Goal: Information Seeking & Learning: Learn about a topic

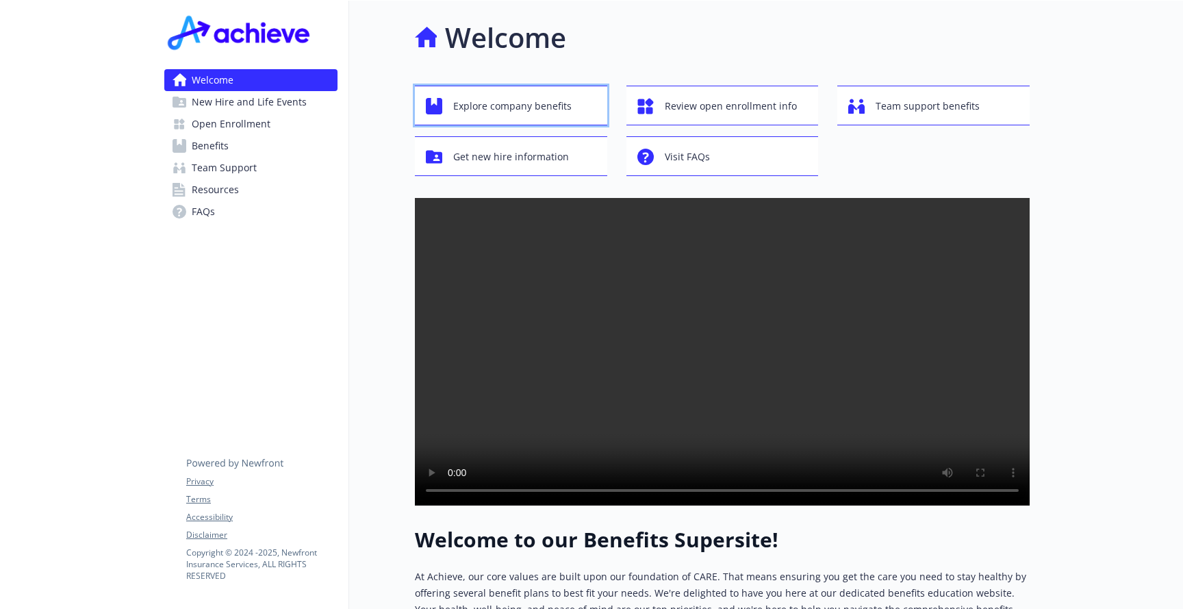
click at [568, 96] on span "Explore company benefits" at bounding box center [512, 106] width 118 height 26
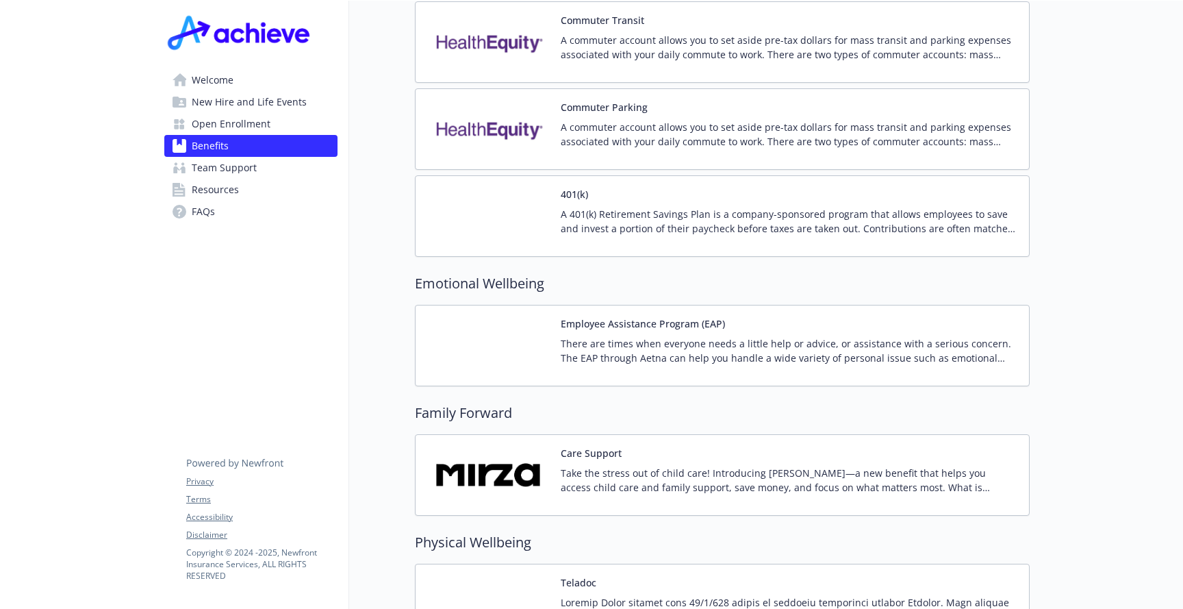
scroll to position [2349, 0]
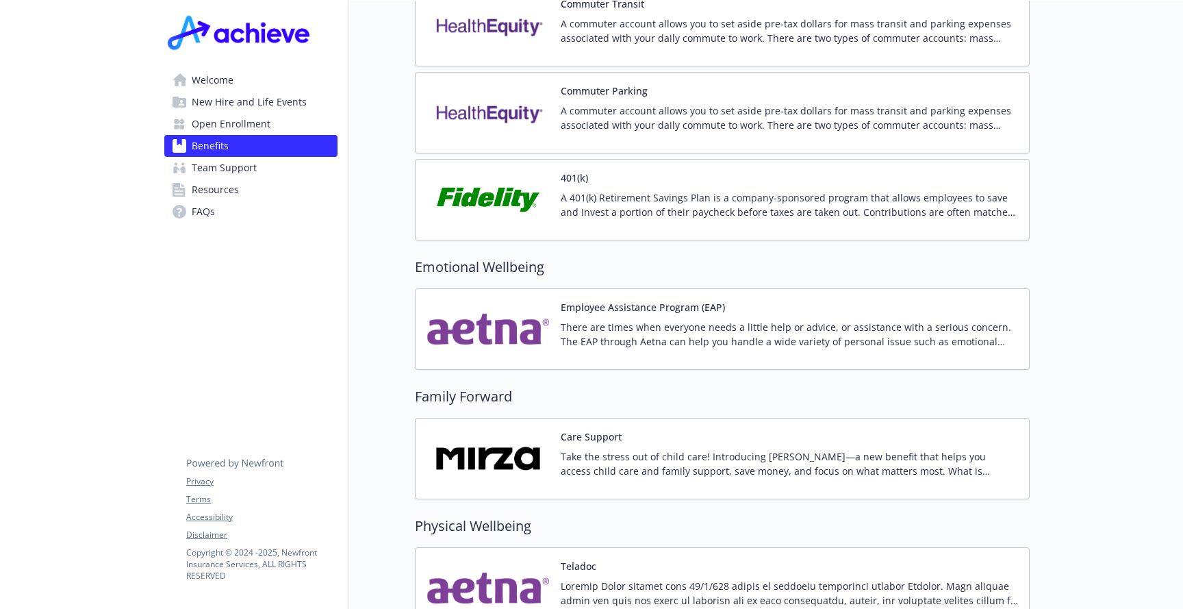
click at [731, 190] on p "A 401(k) Retirement Savings Plan is a company-sponsored program that allows emp…" at bounding box center [789, 204] width 457 height 29
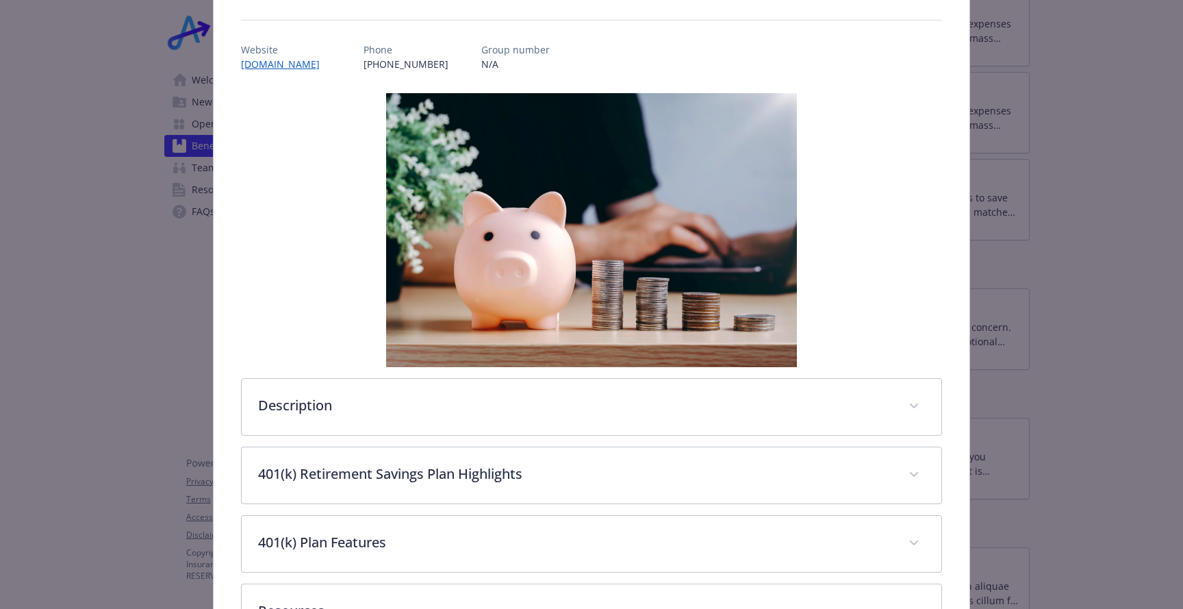
scroll to position [247, 0]
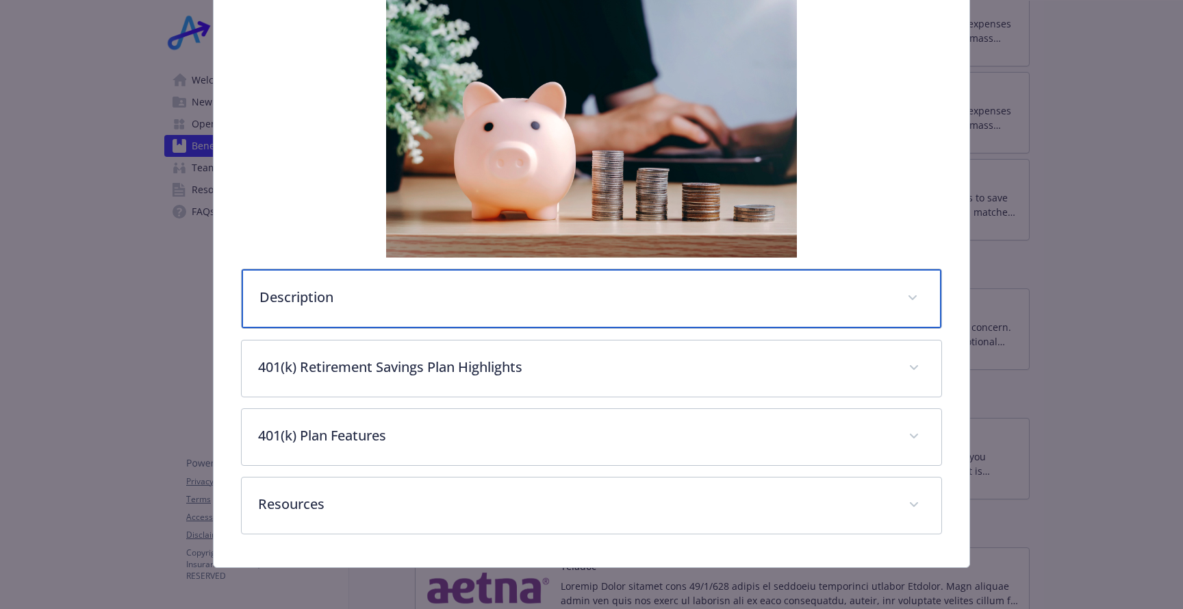
click at [638, 306] on div "Description" at bounding box center [592, 298] width 700 height 59
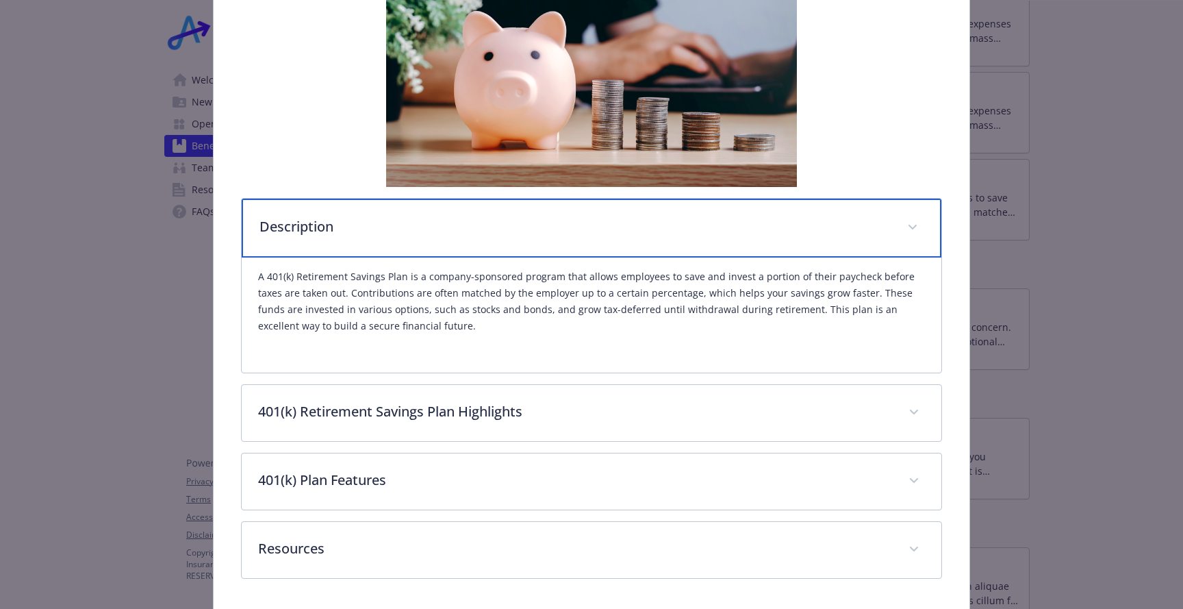
scroll to position [319, 0]
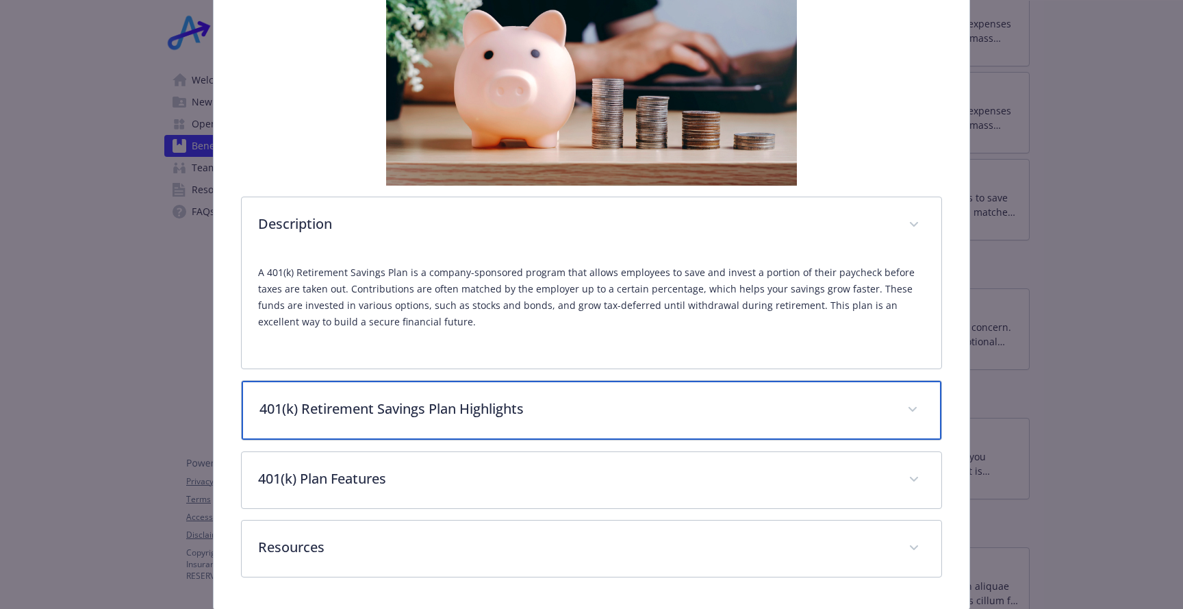
click at [658, 415] on p "401(k) Retirement Savings Plan Highlights" at bounding box center [575, 409] width 631 height 21
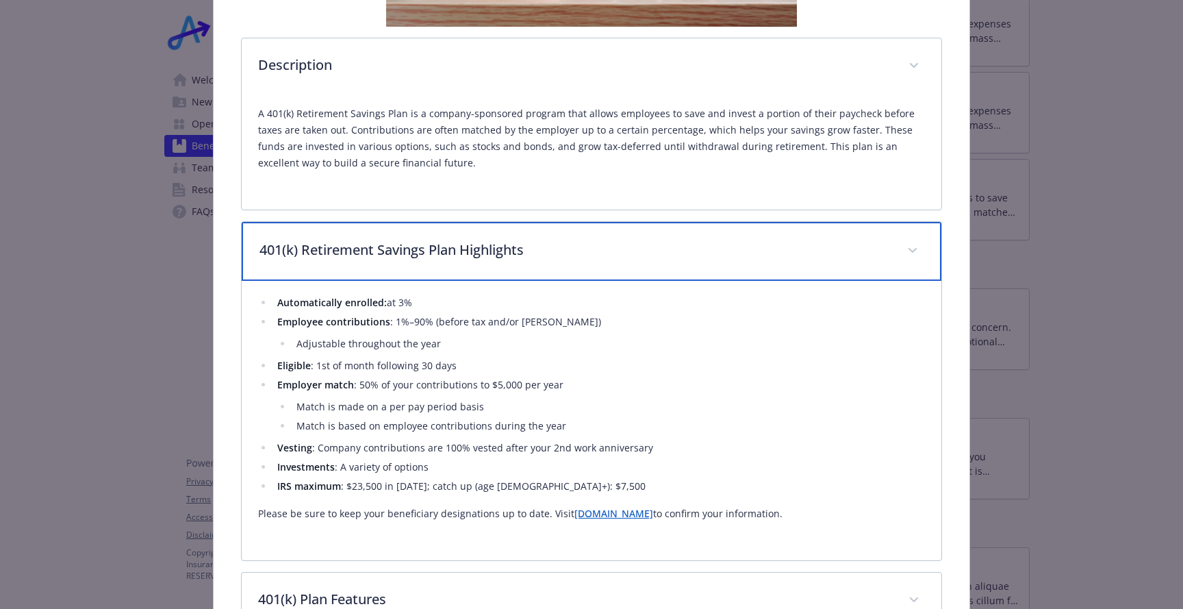
scroll to position [484, 0]
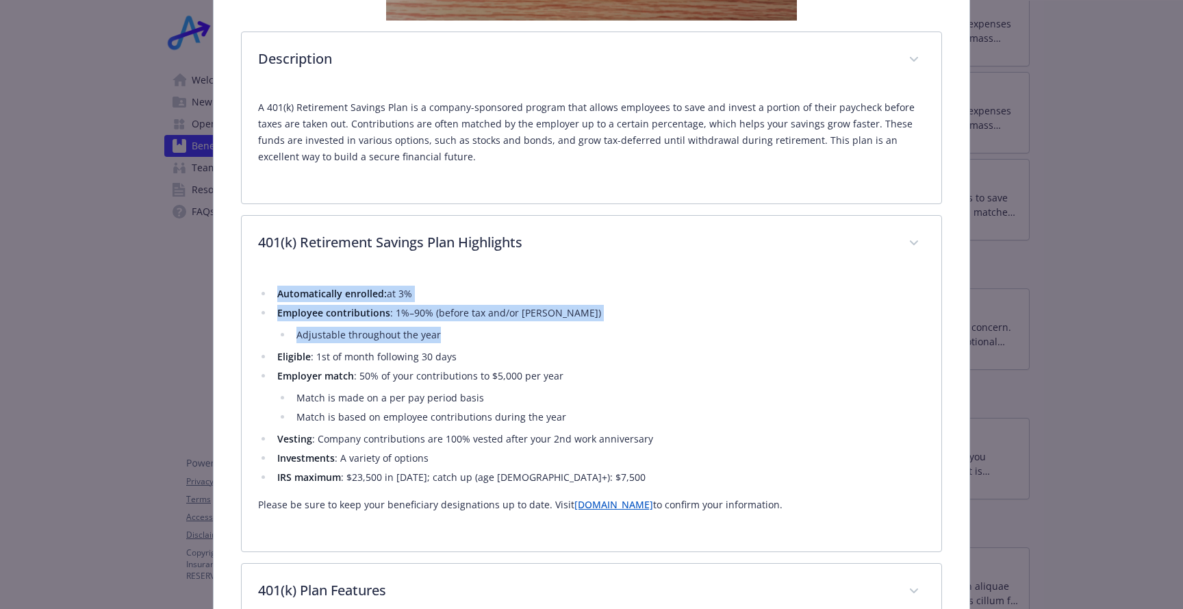
drag, startPoint x: 279, startPoint y: 296, endPoint x: 445, endPoint y: 329, distance: 168.8
click at [445, 329] on ul "Automatically enrolled: at 3% Employee contributions : 1%–90% (before tax and/o…" at bounding box center [591, 386] width 667 height 200
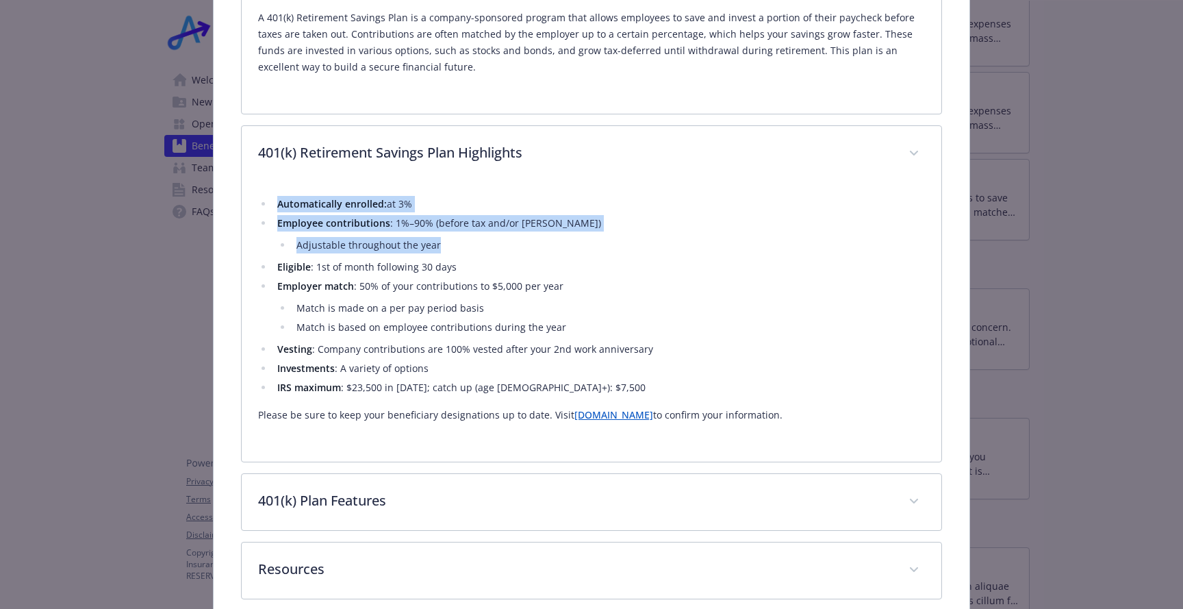
scroll to position [583, 0]
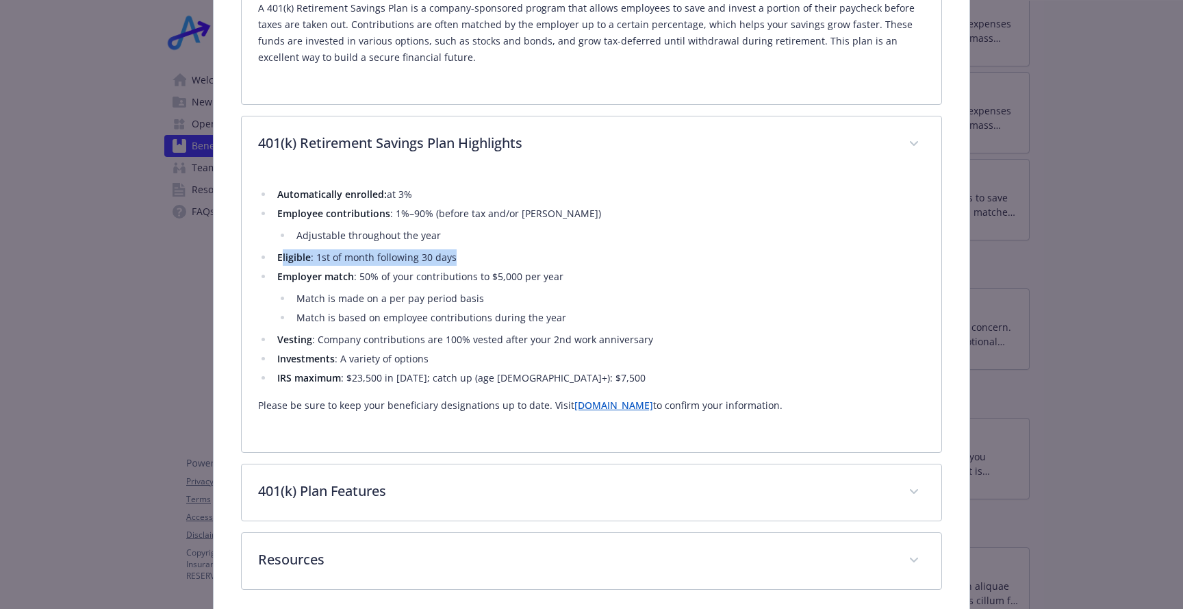
drag, startPoint x: 280, startPoint y: 259, endPoint x: 460, endPoint y: 257, distance: 180.1
click at [460, 257] on li "Eligible : 1st of month following 30 days" at bounding box center [599, 257] width 652 height 16
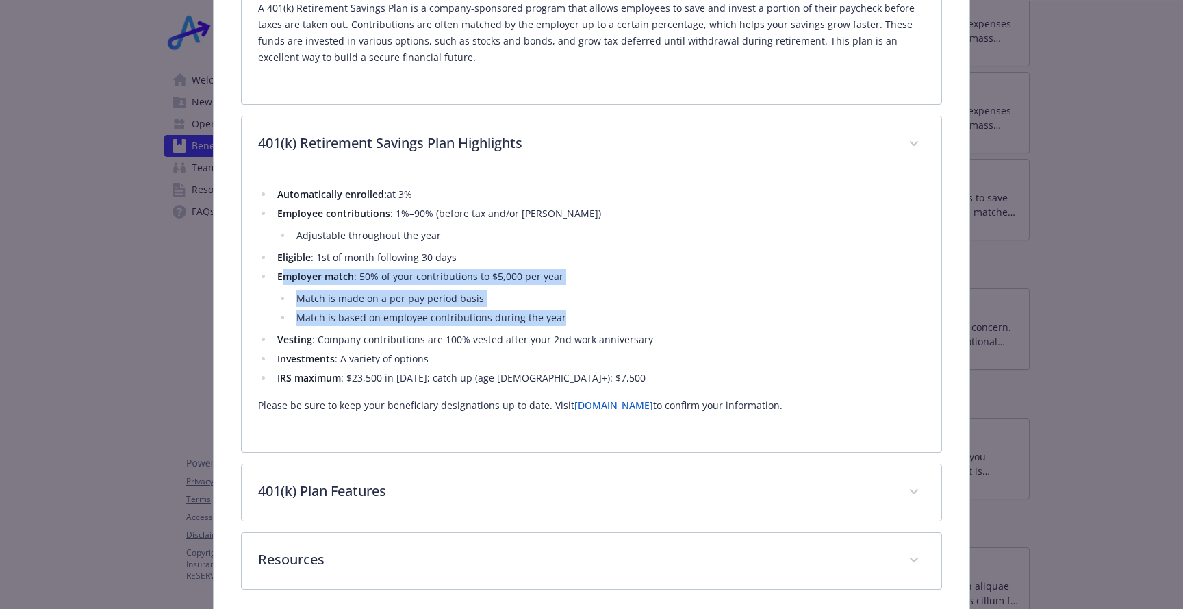
drag, startPoint x: 280, startPoint y: 279, endPoint x: 568, endPoint y: 316, distance: 290.6
click at [568, 316] on li "Employer match : 50% of your contributions to $5,000 per year Match is made on …" at bounding box center [599, 297] width 652 height 58
click at [568, 316] on li "Match is based on employee contributions during the year" at bounding box center [608, 317] width 633 height 16
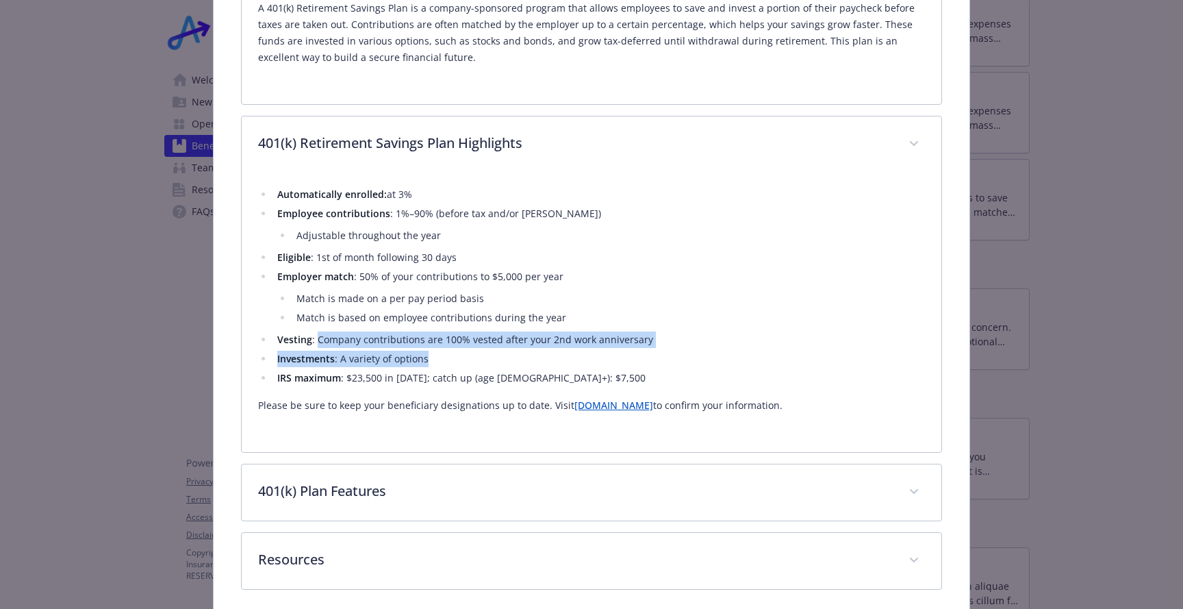
drag, startPoint x: 318, startPoint y: 338, endPoint x: 444, endPoint y: 366, distance: 128.6
click at [444, 366] on ul "Automatically enrolled: at 3% Employee contributions : 1%–90% (before tax and/o…" at bounding box center [591, 286] width 667 height 200
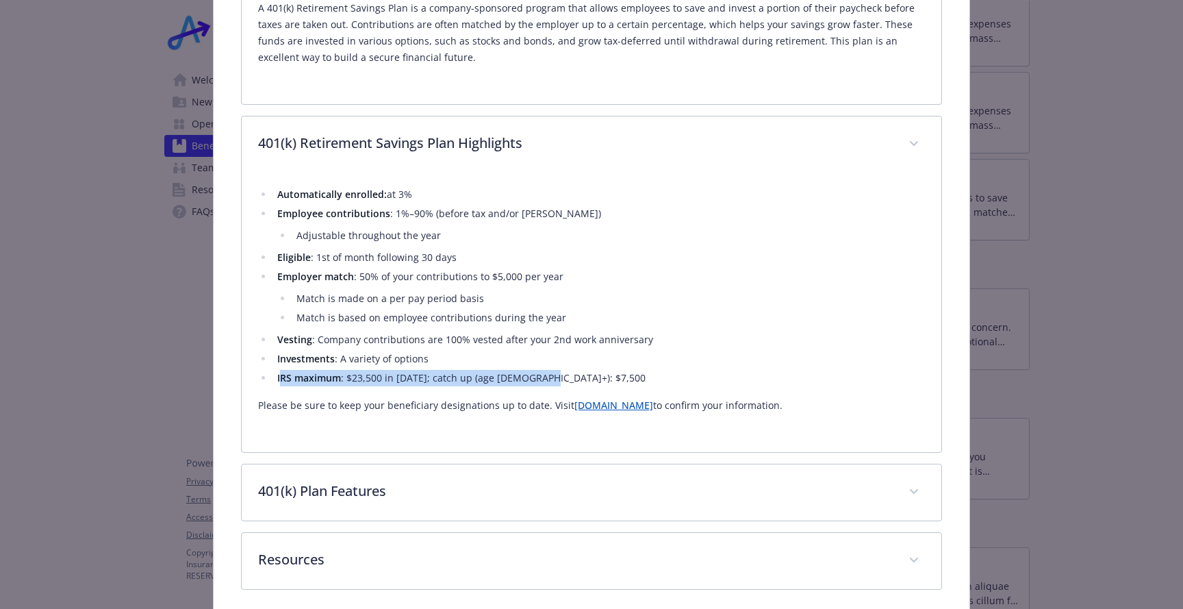
drag, startPoint x: 280, startPoint y: 378, endPoint x: 555, endPoint y: 381, distance: 274.6
click at [555, 382] on li "IRS maximum : $23,500 in [DATE]; catch up (age [DEMOGRAPHIC_DATA]+): $7,500" at bounding box center [599, 378] width 652 height 16
click at [555, 381] on li "IRS maximum : $23,500 in [DATE]; catch up (age [DEMOGRAPHIC_DATA]+): $7,500" at bounding box center [599, 378] width 652 height 16
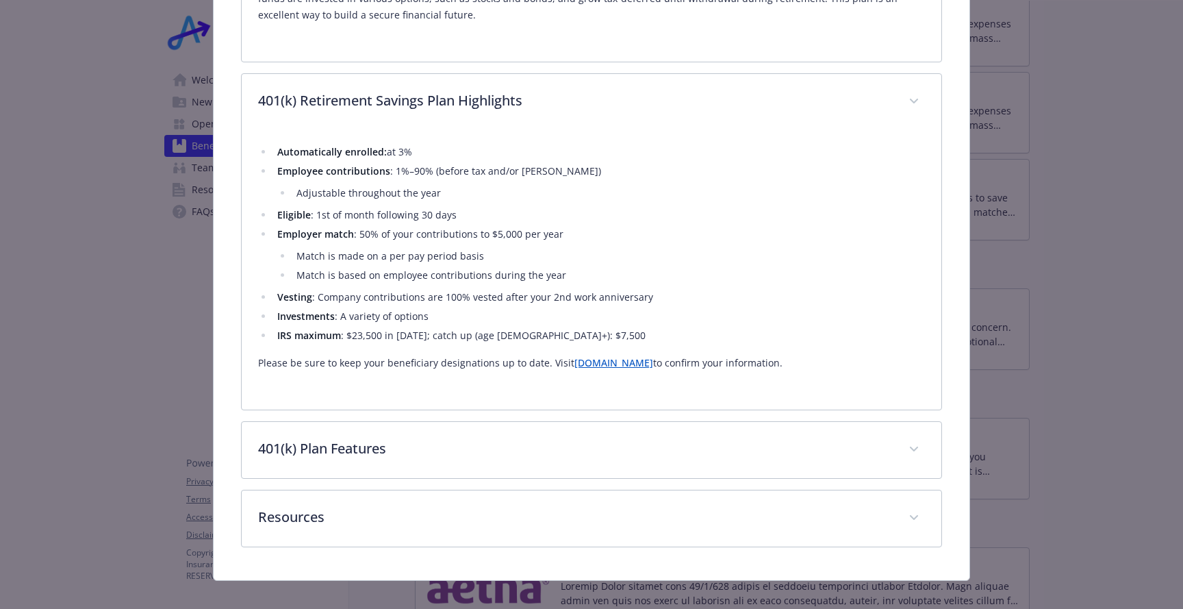
scroll to position [642, 0]
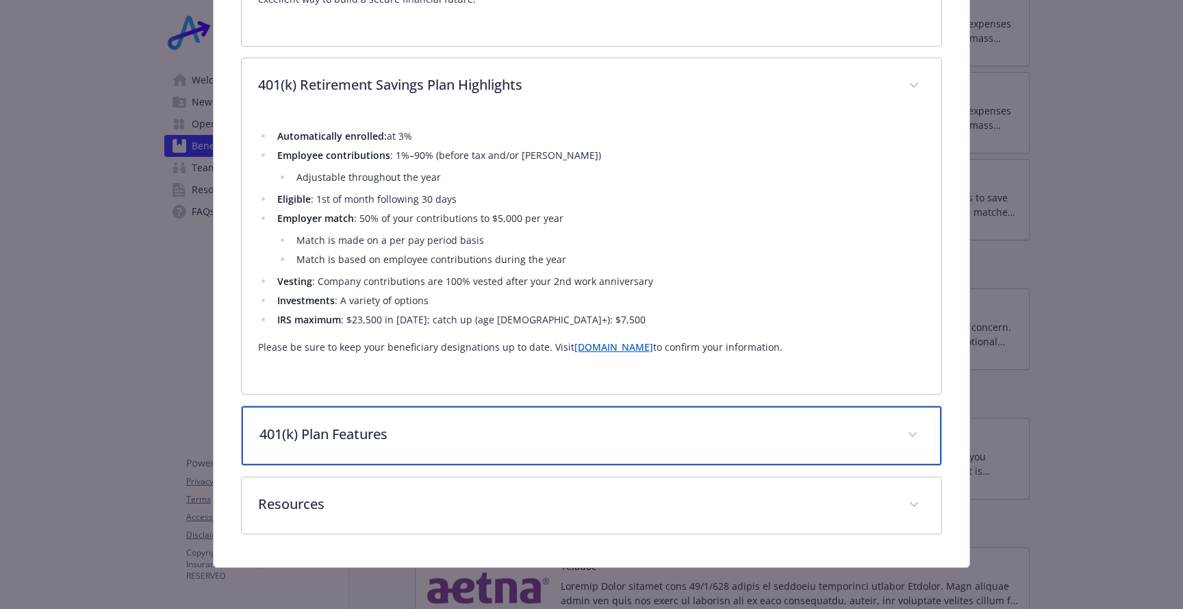
click at [397, 448] on div "401(k) Plan Features" at bounding box center [592, 435] width 700 height 59
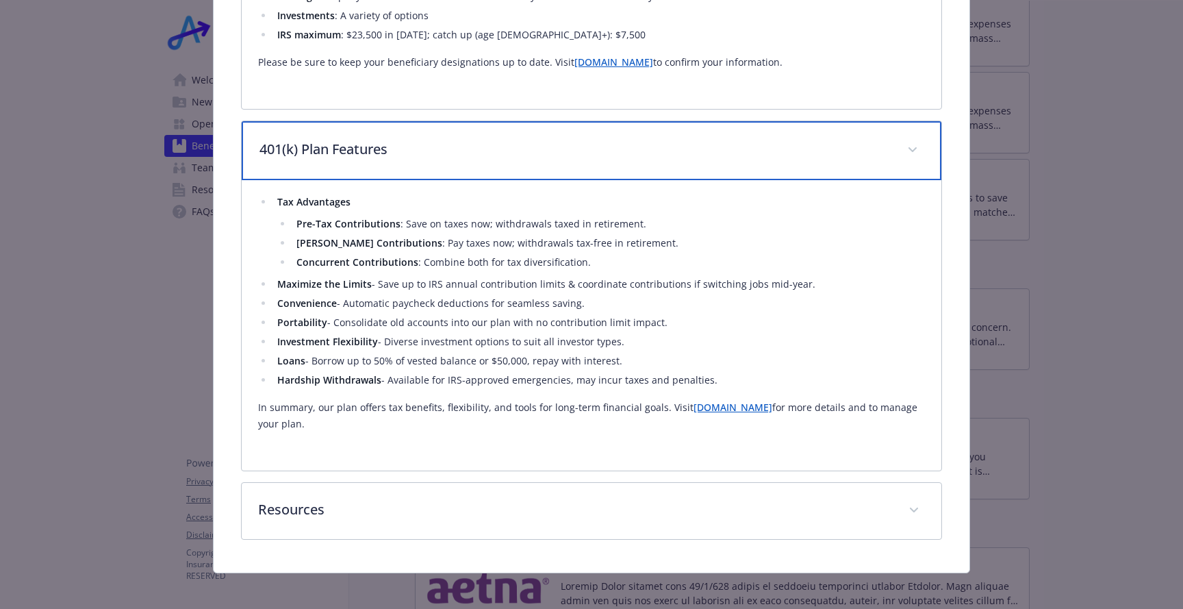
scroll to position [935, 0]
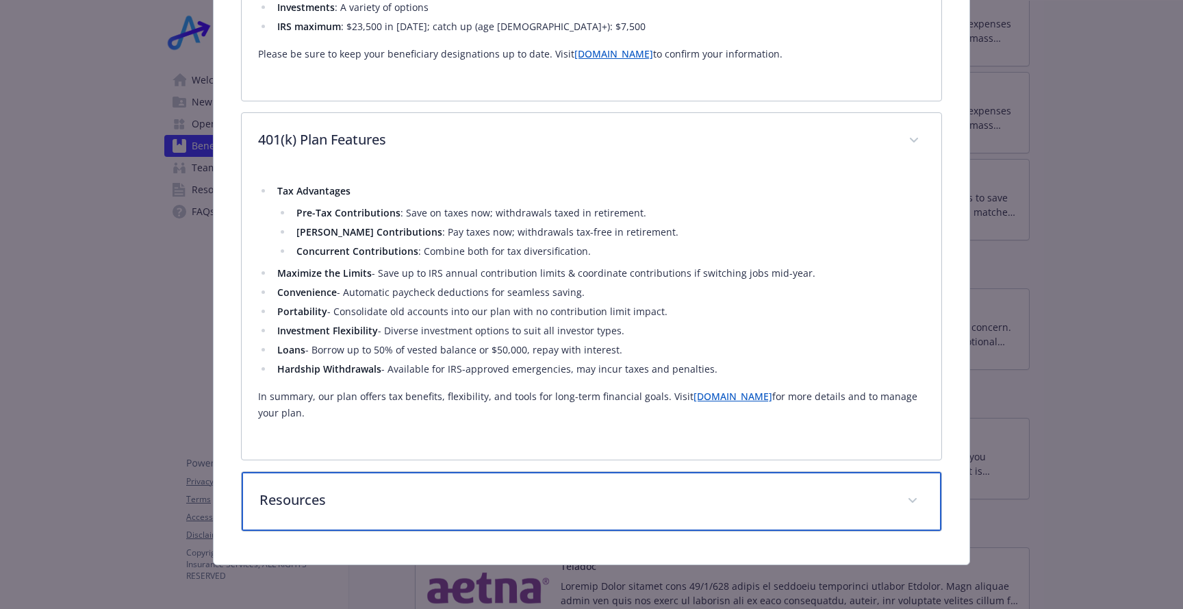
click at [386, 502] on p "Resources" at bounding box center [575, 500] width 631 height 21
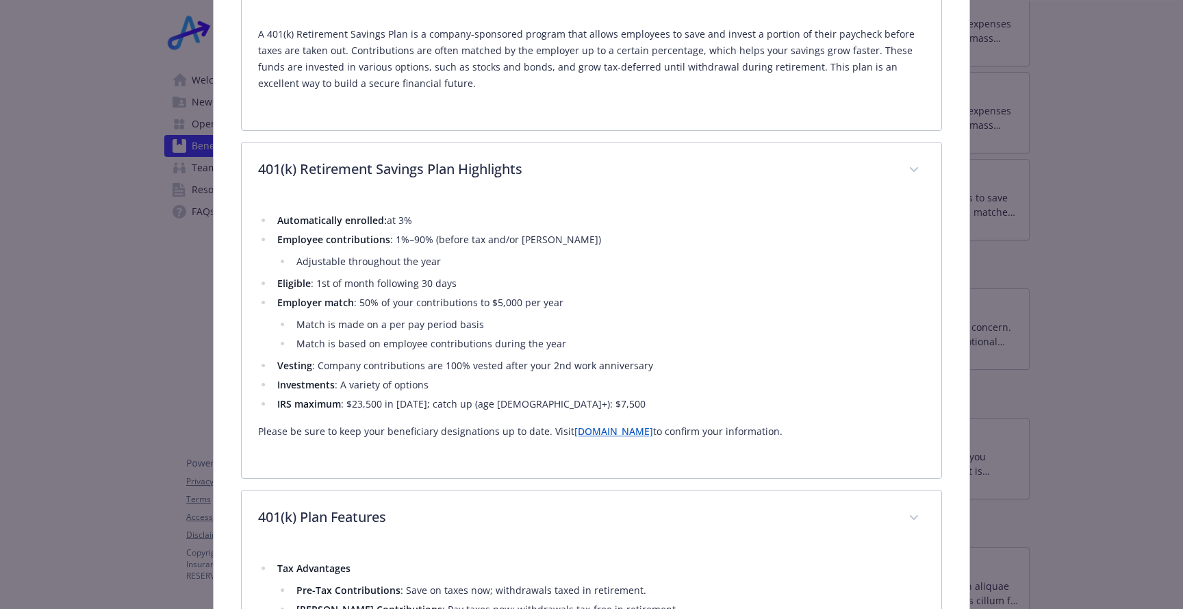
scroll to position [557, 0]
drag, startPoint x: 362, startPoint y: 301, endPoint x: 412, endPoint y: 305, distance: 50.2
click at [390, 303] on li "Employer match : 50% of your contributions to $5,000 per year Match is made on …" at bounding box center [599, 324] width 652 height 58
drag, startPoint x: 438, startPoint y: 305, endPoint x: 464, endPoint y: 305, distance: 26.7
click at [464, 305] on li "Employer match : 50% of your contributions to $5,000 per year Match is made on …" at bounding box center [599, 324] width 652 height 58
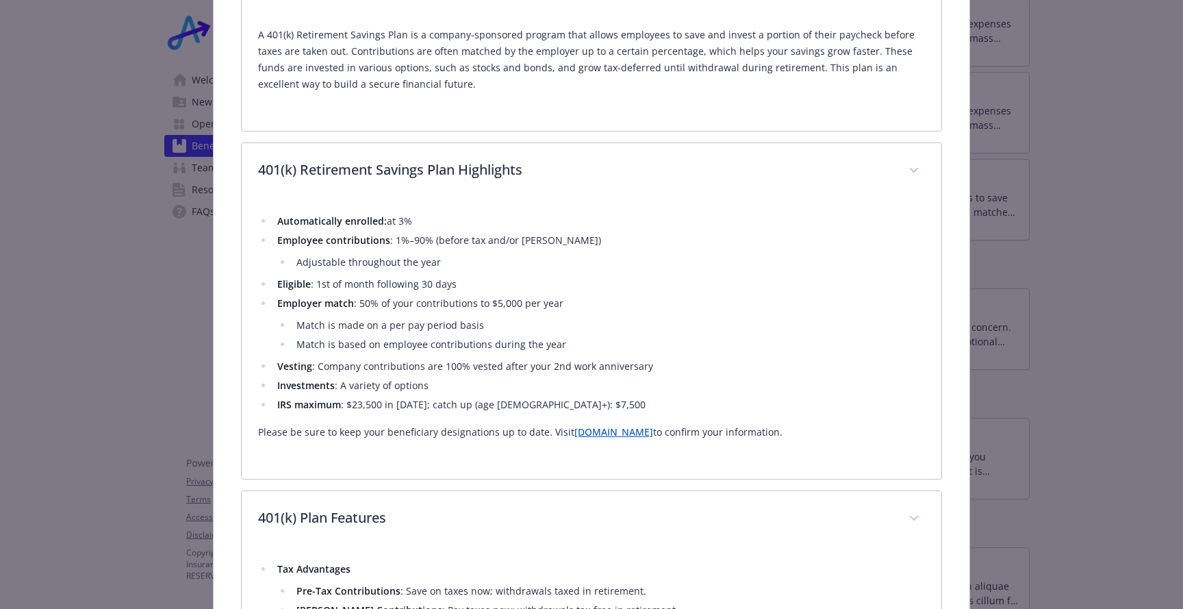
click at [505, 312] on li "Employer match : 50% of your contributions to $5,000 per year Match is made on …" at bounding box center [599, 324] width 652 height 58
drag, startPoint x: 562, startPoint y: 302, endPoint x: 397, endPoint y: 302, distance: 165.0
click at [397, 302] on li "Employer match : 50% of your contributions to $5,000 per year Match is made on …" at bounding box center [599, 324] width 652 height 58
drag, startPoint x: 358, startPoint y: 302, endPoint x: 555, endPoint y: 303, distance: 196.5
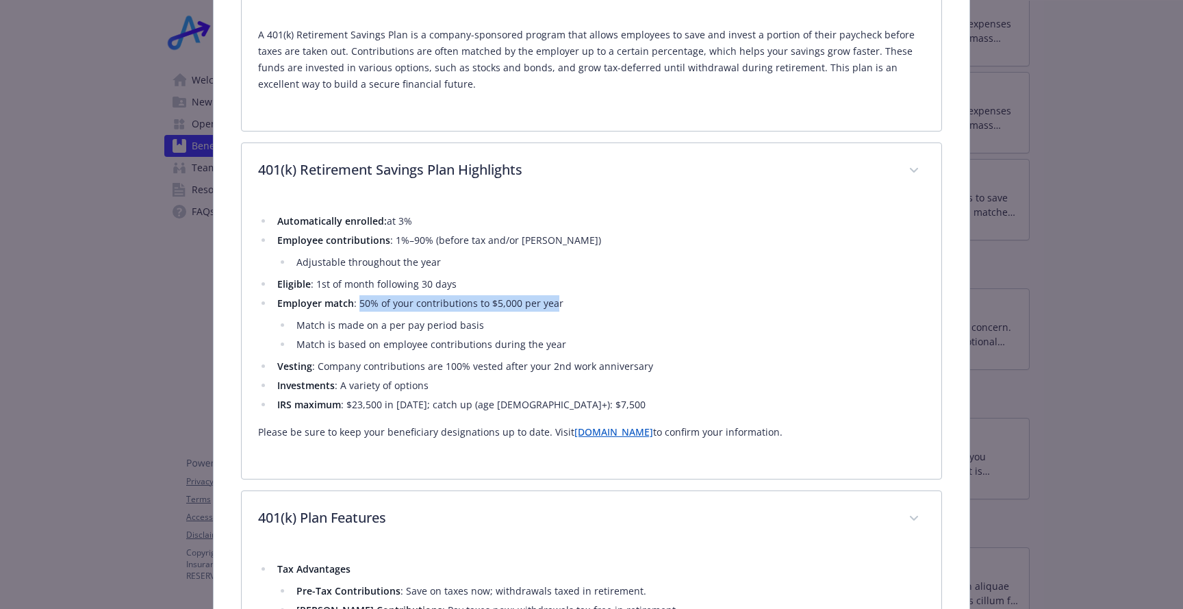
click at [555, 303] on li "Employer match : 50% of your contributions to $5,000 per year Match is made on …" at bounding box center [599, 324] width 652 height 58
click at [556, 305] on li "Employer match : 50% of your contributions to $5,000 per year Match is made on …" at bounding box center [599, 324] width 652 height 58
drag, startPoint x: 355, startPoint y: 302, endPoint x: 557, endPoint y: 302, distance: 202.0
click at [557, 302] on li "Employer match : 50% of your contributions to $5,000 per year Match is made on …" at bounding box center [599, 324] width 652 height 58
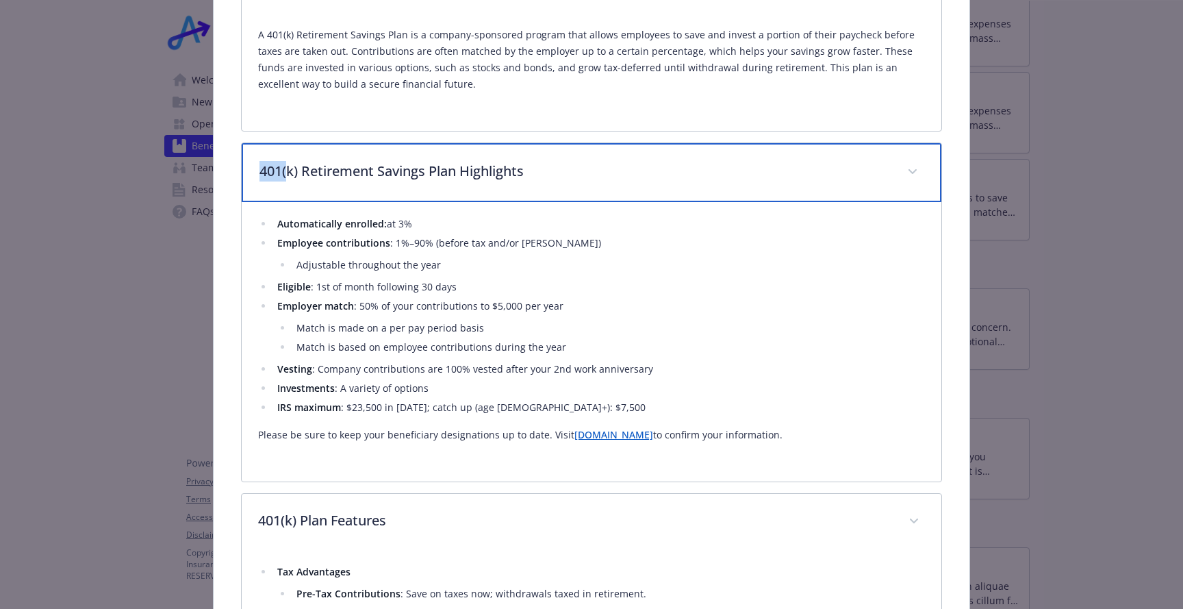
drag, startPoint x: 261, startPoint y: 170, endPoint x: 290, endPoint y: 178, distance: 29.9
click at [290, 178] on p "401(k) Retirement Savings Plan Highlights" at bounding box center [575, 171] width 631 height 21
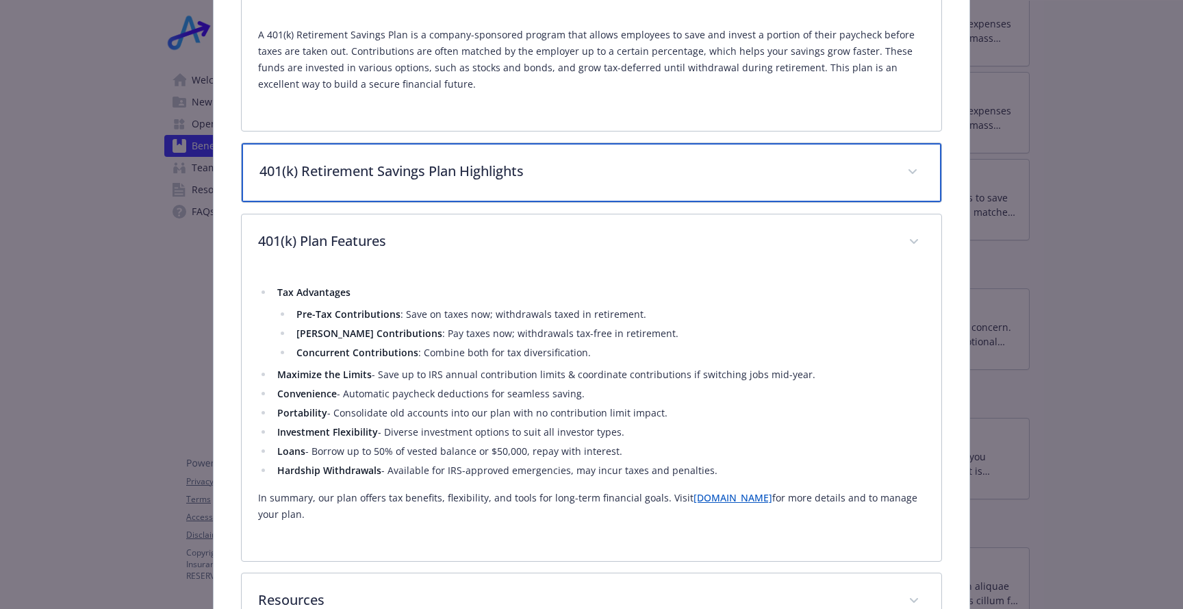
click at [282, 179] on p "401(k) Retirement Savings Plan Highlights" at bounding box center [575, 171] width 631 height 21
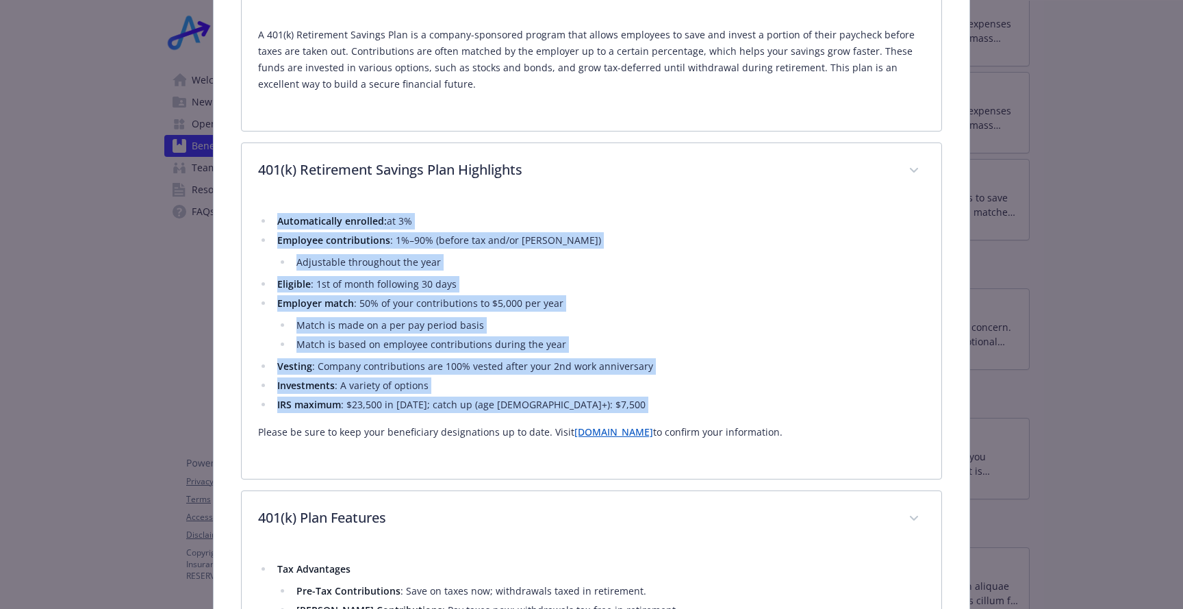
drag, startPoint x: 267, startPoint y: 226, endPoint x: 691, endPoint y: 418, distance: 465.5
click at [691, 418] on div "Automatically enrolled: at 3% Employee contributions : 1%–90% (before tax and/o…" at bounding box center [591, 326] width 667 height 227
copy div "Automatically enrolled: at 3% Employee contributions : 1%–90% (before tax and/o…"
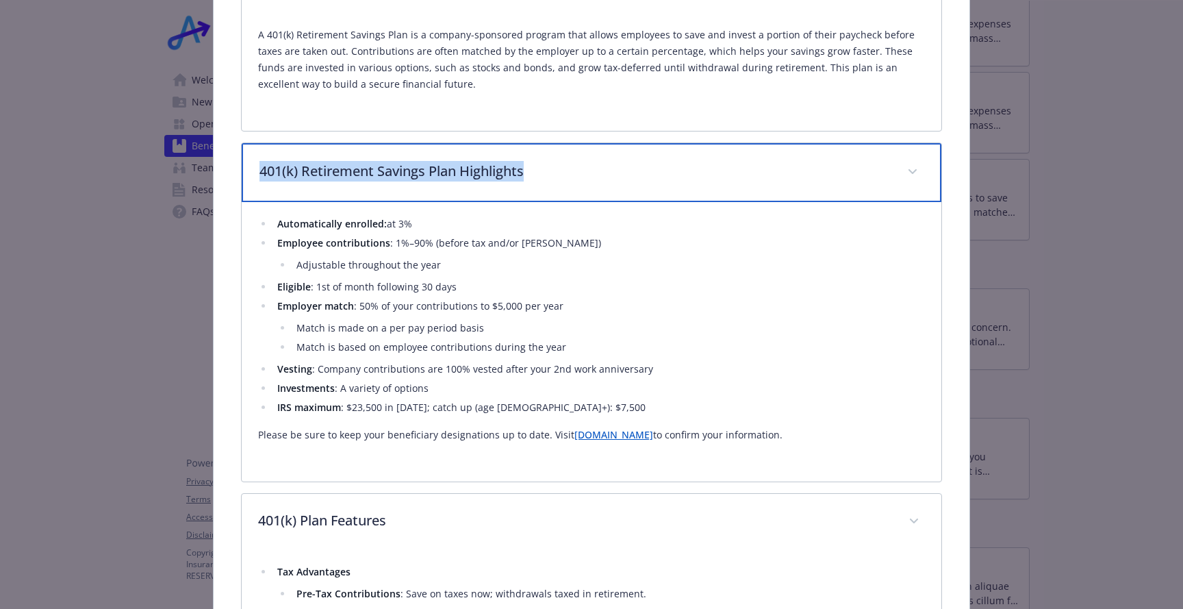
drag, startPoint x: 257, startPoint y: 173, endPoint x: 549, endPoint y: 188, distance: 292.1
click at [549, 188] on div "401(k) Retirement Savings Plan Highlights" at bounding box center [592, 172] width 700 height 59
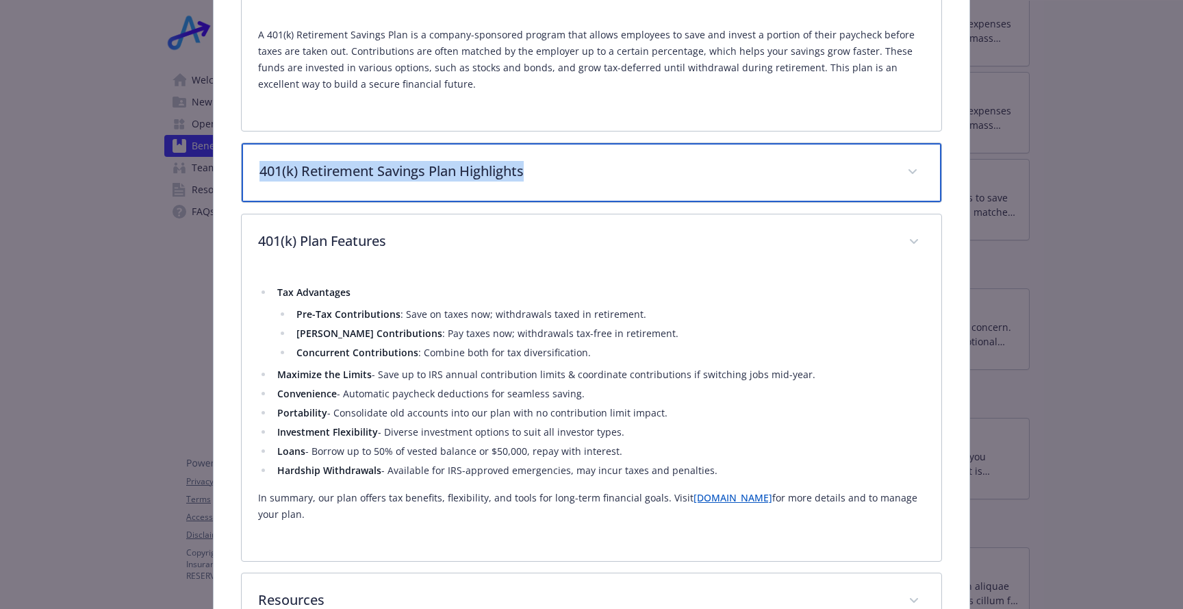
copy p "401(k) Retirement Savings Plan Highlights"
